Goal: Find specific page/section: Find specific page/section

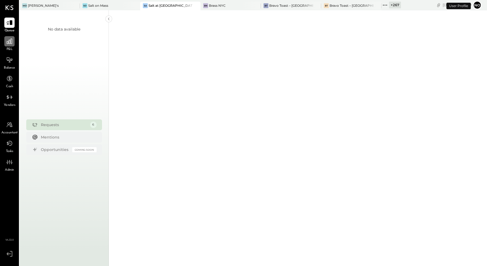
click at [9, 44] on icon at bounding box center [9, 41] width 7 height 7
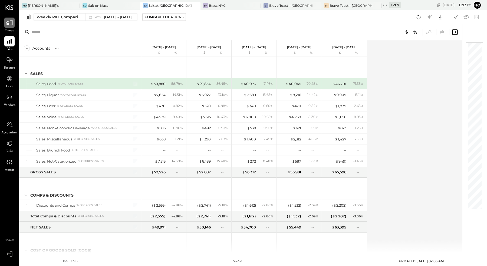
click at [8, 24] on icon at bounding box center [9, 22] width 7 height 7
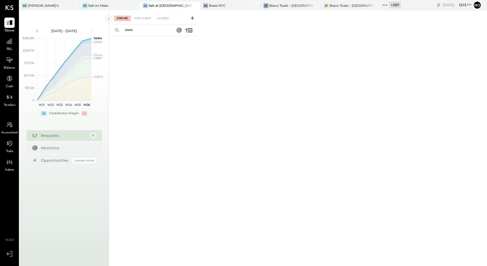
click at [381, 5] on icon at bounding box center [384, 5] width 7 height 7
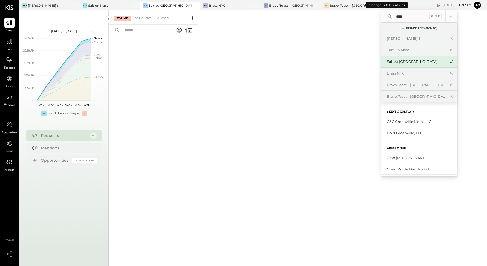
type input "*****"
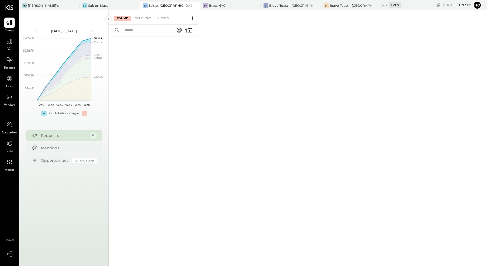
click at [297, 64] on div "For Me For Client Closed" at bounding box center [298, 137] width 378 height 254
click at [96, 5] on div "Salt on Mass" at bounding box center [98, 5] width 20 height 5
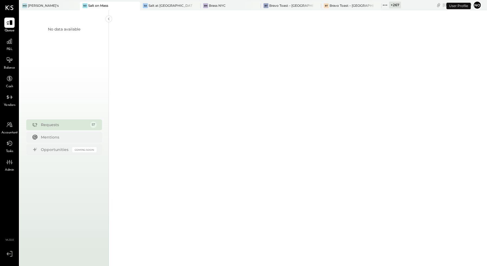
click at [381, 3] on icon at bounding box center [384, 5] width 7 height 7
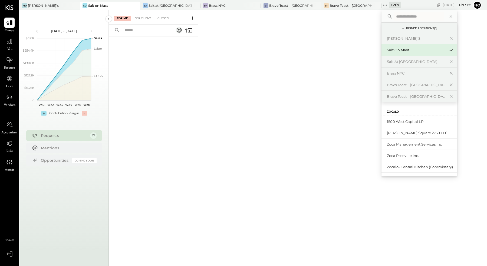
click at [394, 17] on input "text" at bounding box center [419, 17] width 50 height 10
type input "*****"
click at [387, 130] on div "Great White Venice" at bounding box center [416, 131] width 58 height 5
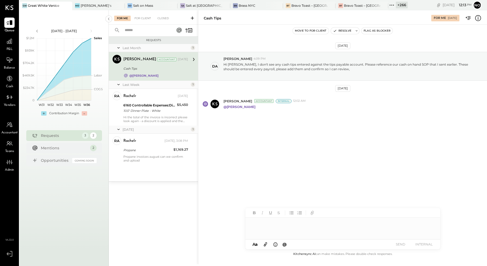
click at [150, 70] on div "Cash Tips" at bounding box center [154, 68] width 63 height 5
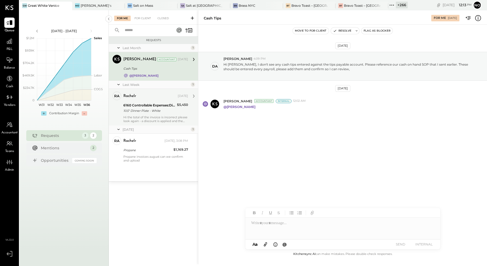
click at [154, 108] on div "10.5" Dinner Plate - White" at bounding box center [149, 110] width 52 height 5
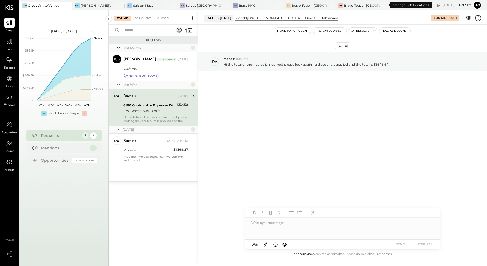
click at [388, 4] on icon at bounding box center [391, 5] width 7 height 7
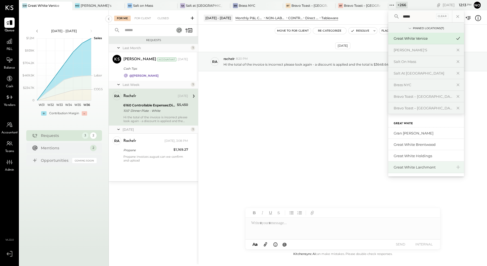
type input "*****"
click at [402, 169] on div "Great White Larchmont" at bounding box center [426, 168] width 76 height 12
click at [402, 167] on div "Great White Larchmont" at bounding box center [422, 167] width 58 height 5
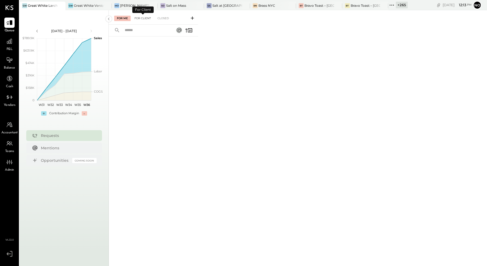
click at [143, 18] on div "For Client" at bounding box center [143, 18] width 22 height 5
click at [10, 45] on icon at bounding box center [9, 41] width 7 height 7
